Goal: Complete application form

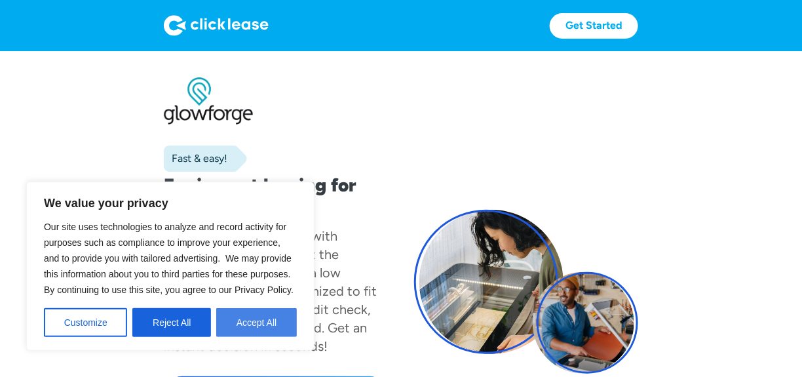
click at [261, 320] on button "Accept All" at bounding box center [256, 322] width 81 height 29
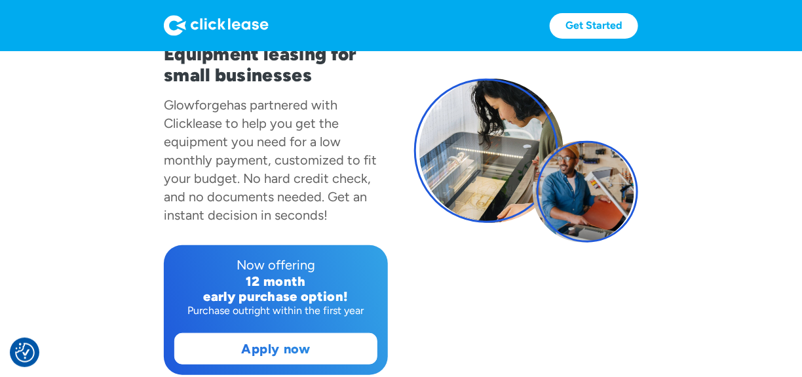
scroll to position [197, 0]
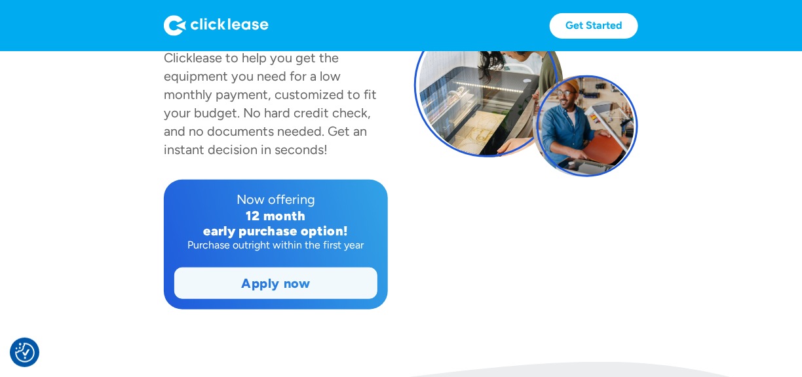
click at [267, 285] on link "Apply now" at bounding box center [276, 283] width 202 height 30
